Goal: Task Accomplishment & Management: Complete application form

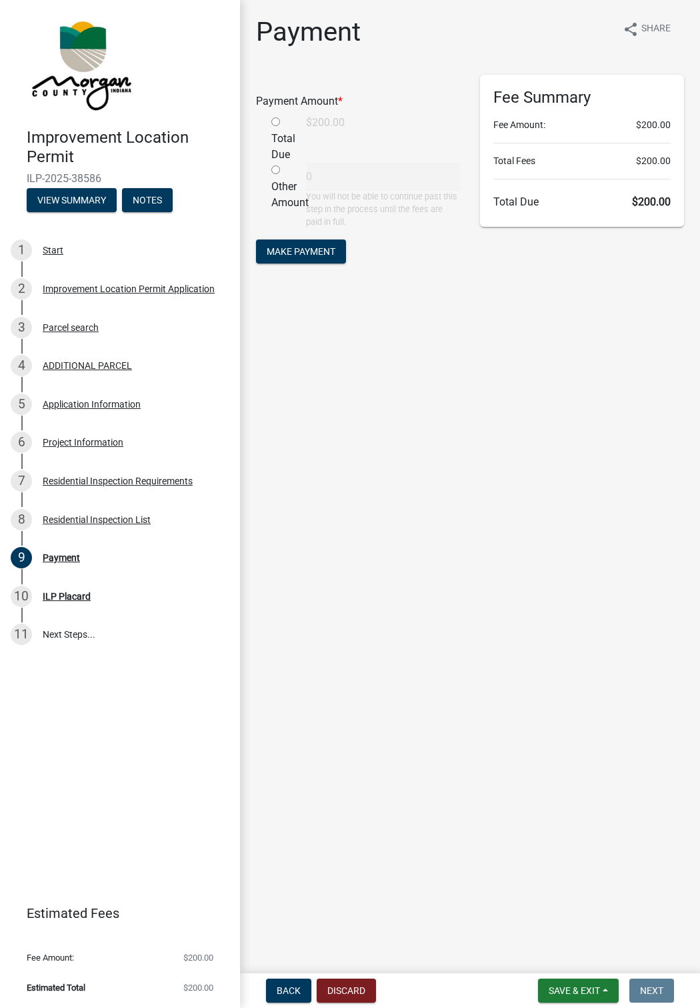
click at [273, 124] on input "radio" at bounding box center [275, 121] width 9 height 9
radio input "true"
type input "200"
click at [293, 248] on span "Make Payment" at bounding box center [301, 250] width 69 height 11
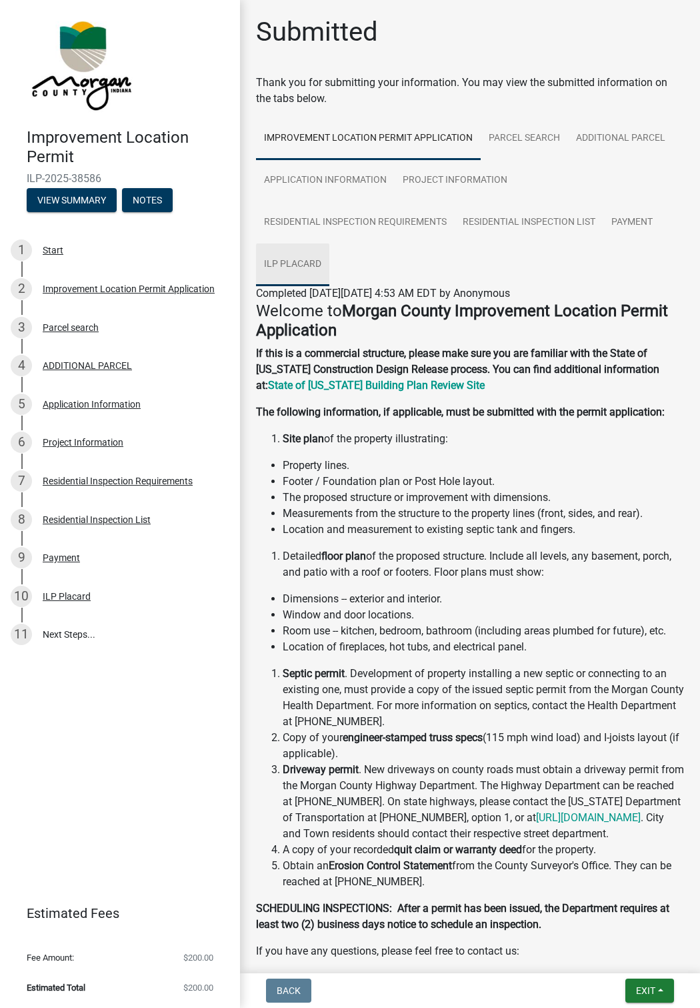
click at [289, 261] on link "ILP Placard" at bounding box center [292, 264] width 73 height 43
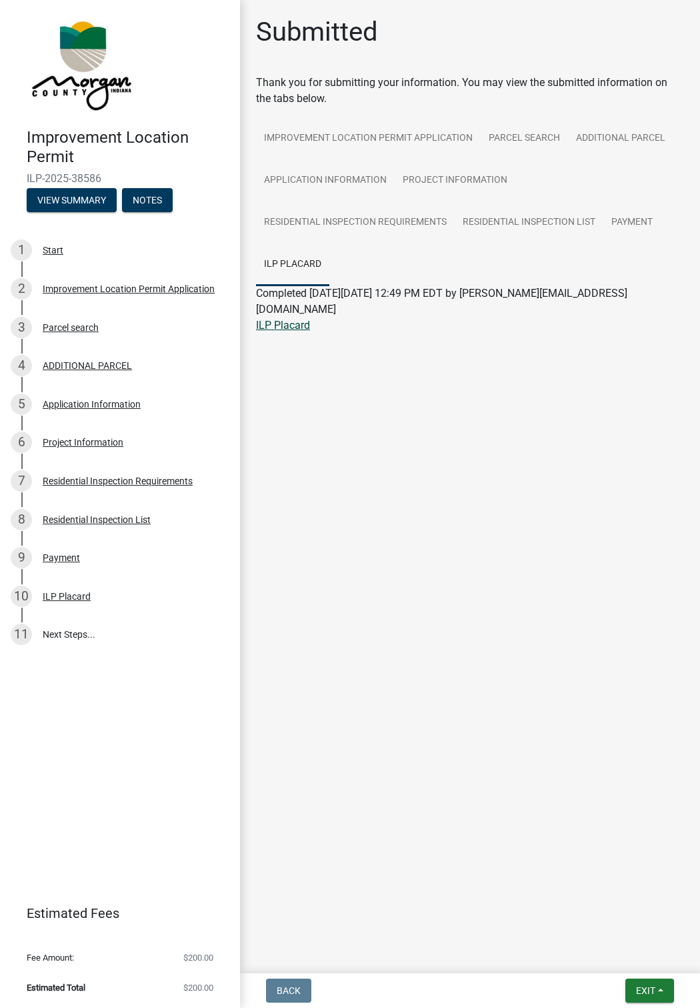
click at [287, 319] on link "ILP Placard" at bounding box center [283, 325] width 54 height 13
